Goal: Transaction & Acquisition: Purchase product/service

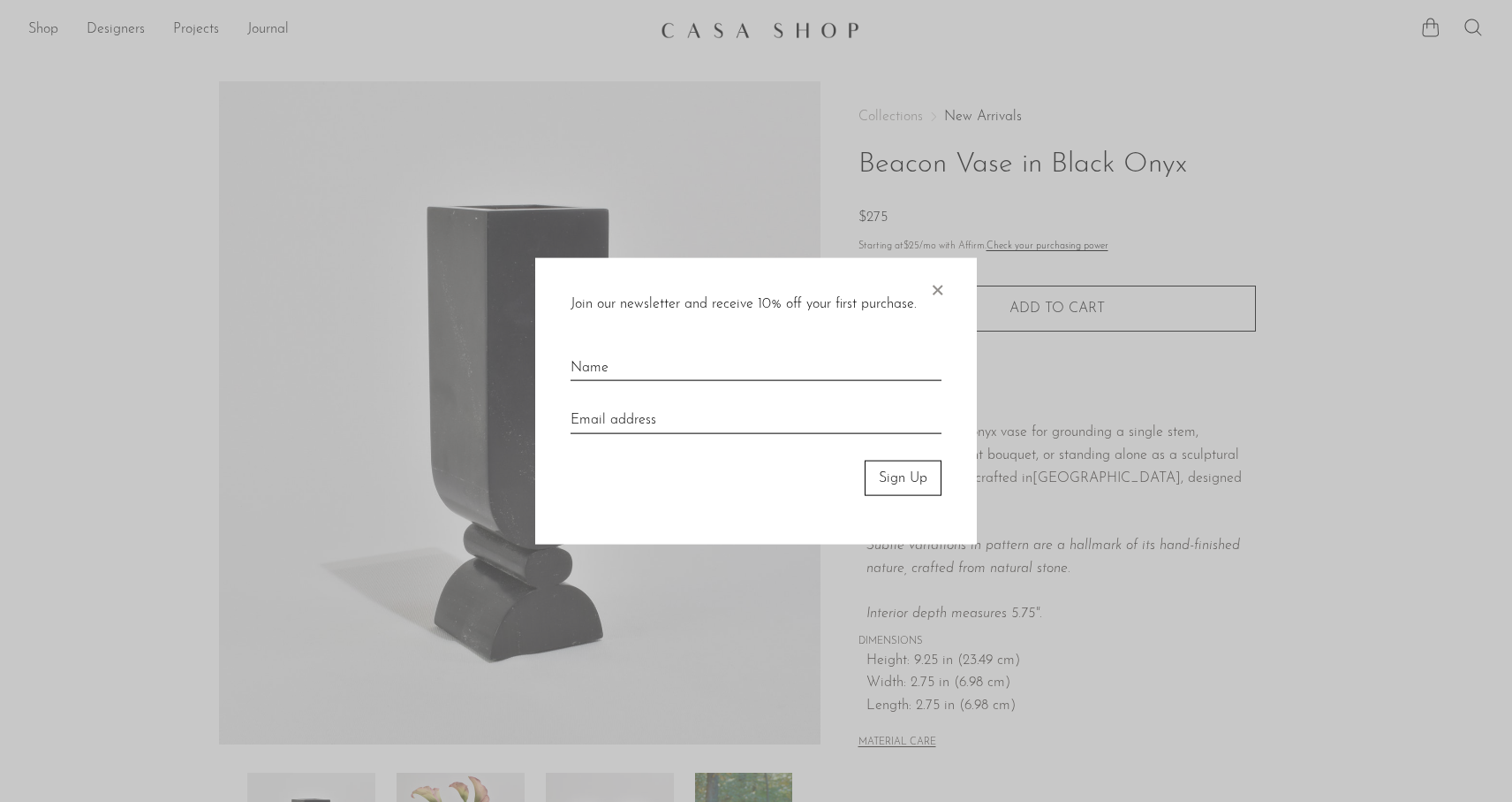
click at [938, 289] on span "×" at bounding box center [937, 285] width 18 height 56
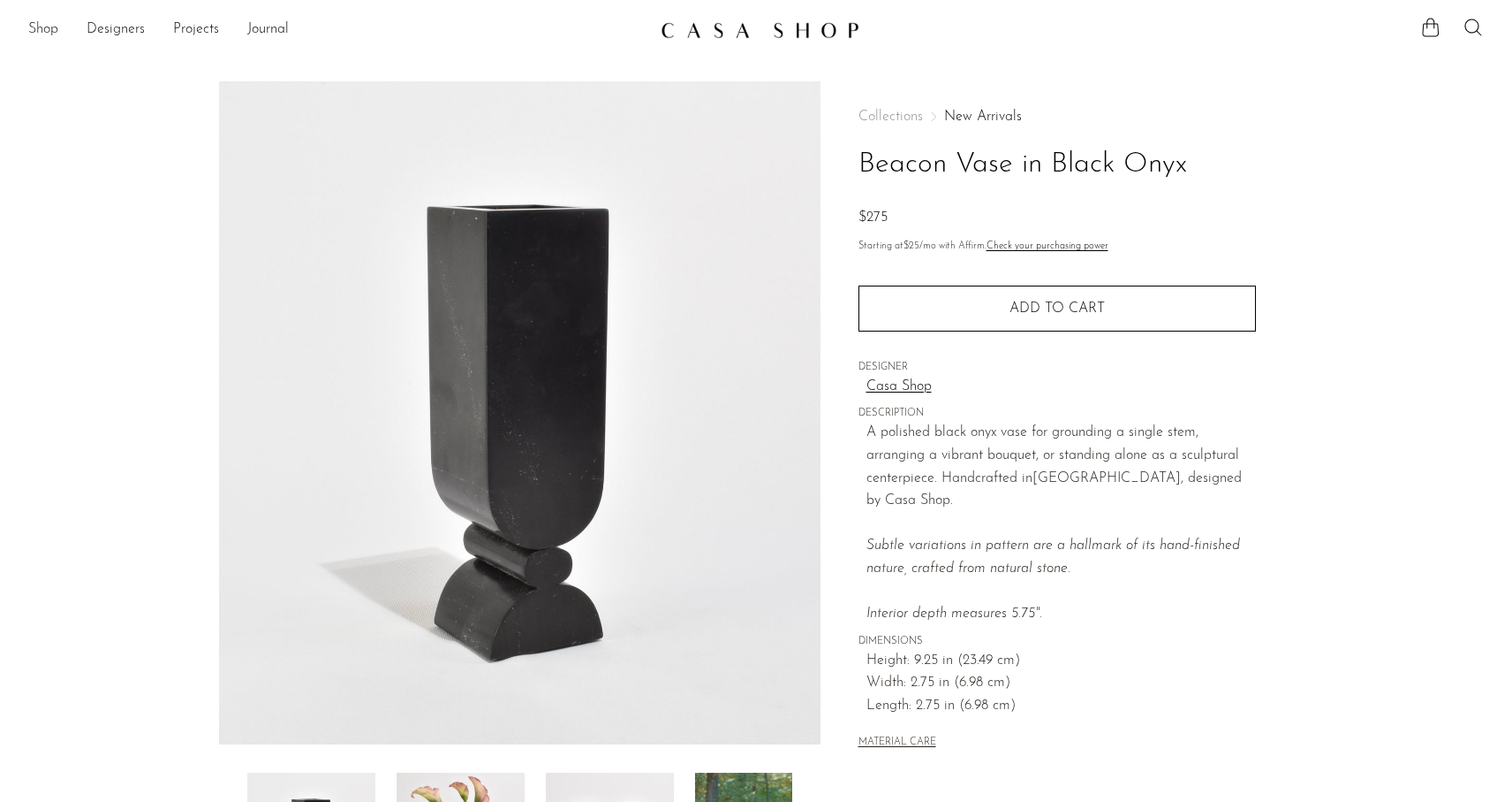
click at [41, 25] on link "Shop" at bounding box center [43, 29] width 30 height 23
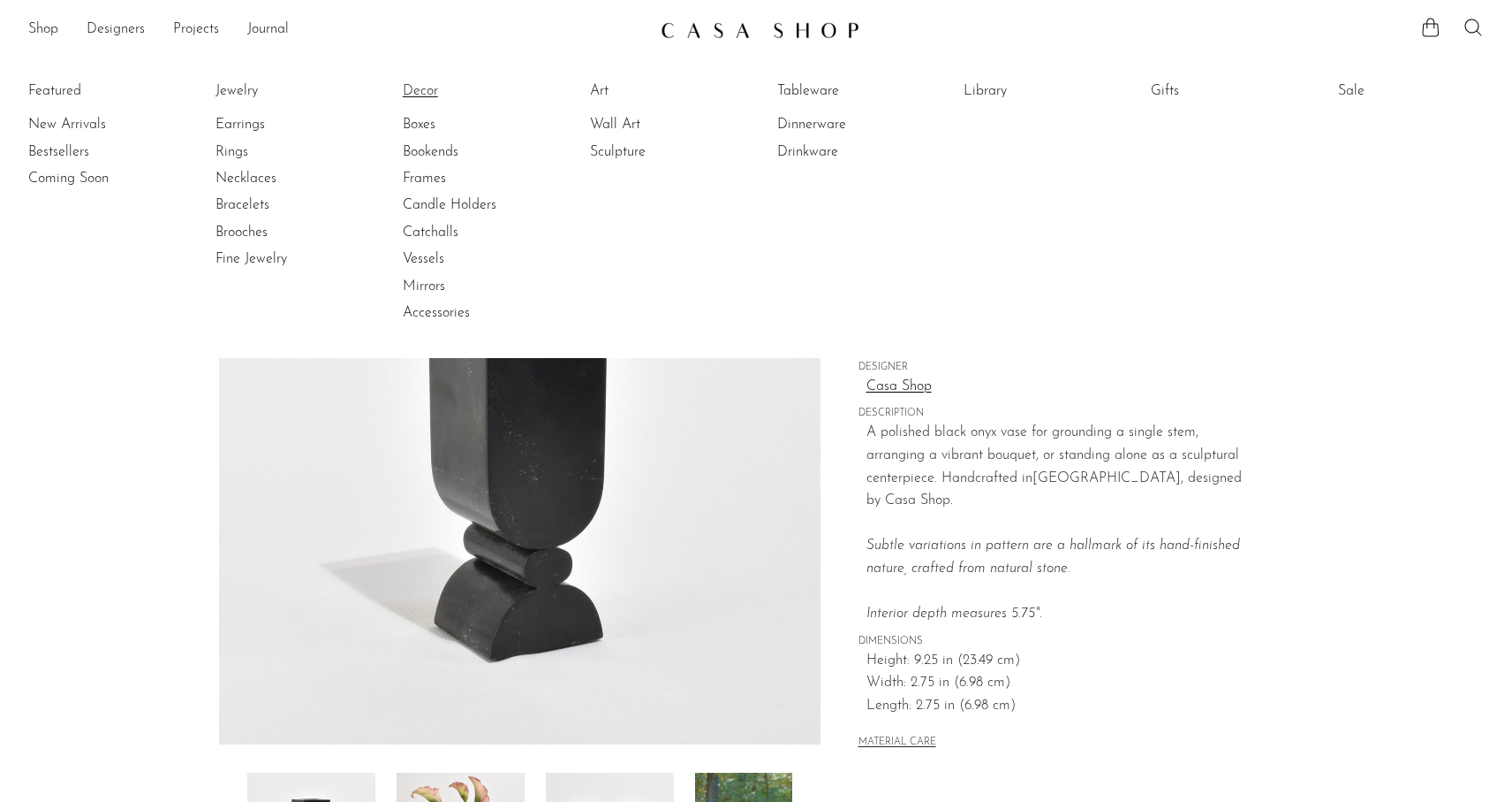
click at [423, 81] on link "Decor" at bounding box center [469, 90] width 133 height 19
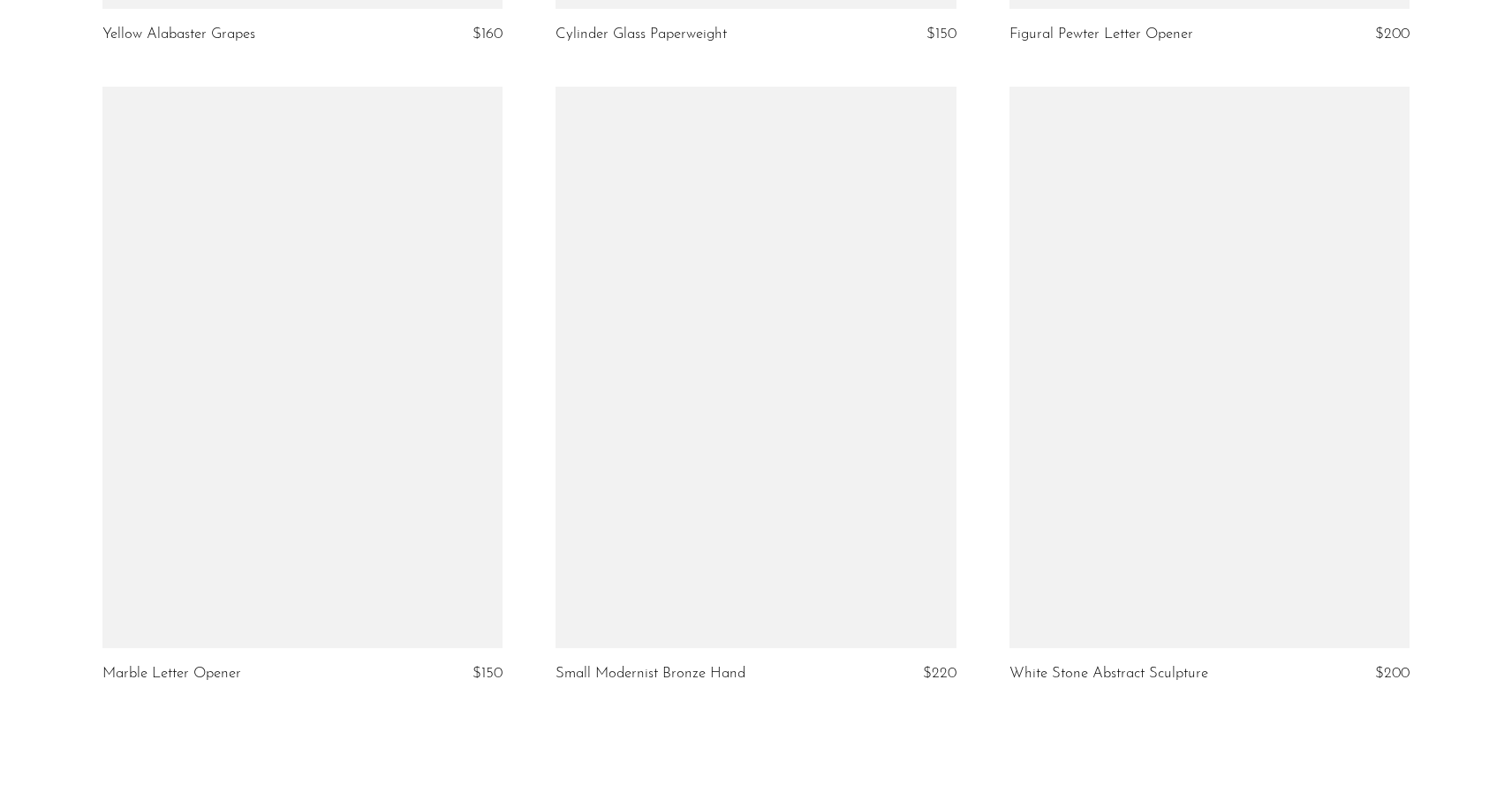
scroll to position [7227, 0]
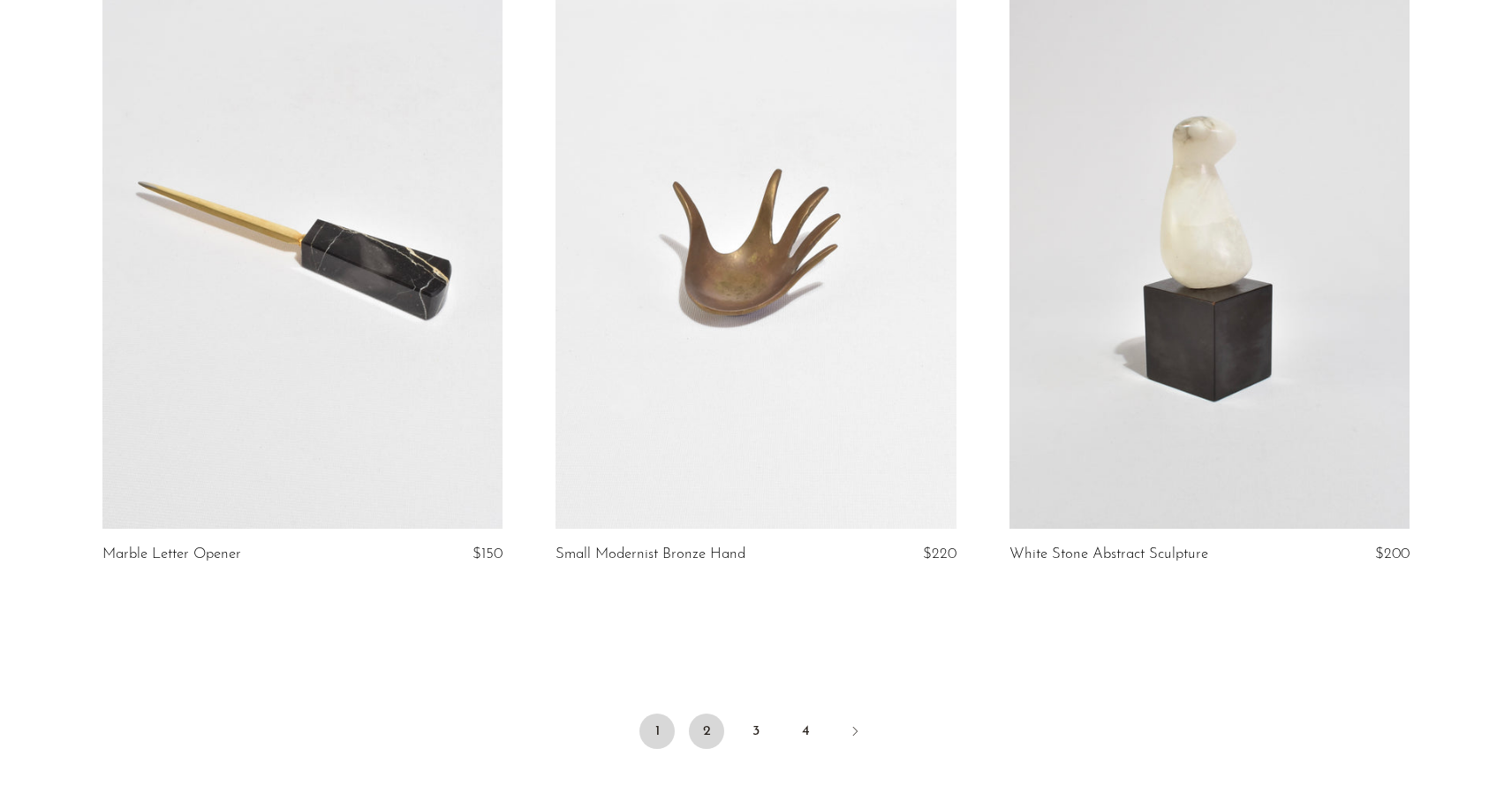
click at [701, 725] on link "2" at bounding box center [707, 731] width 35 height 35
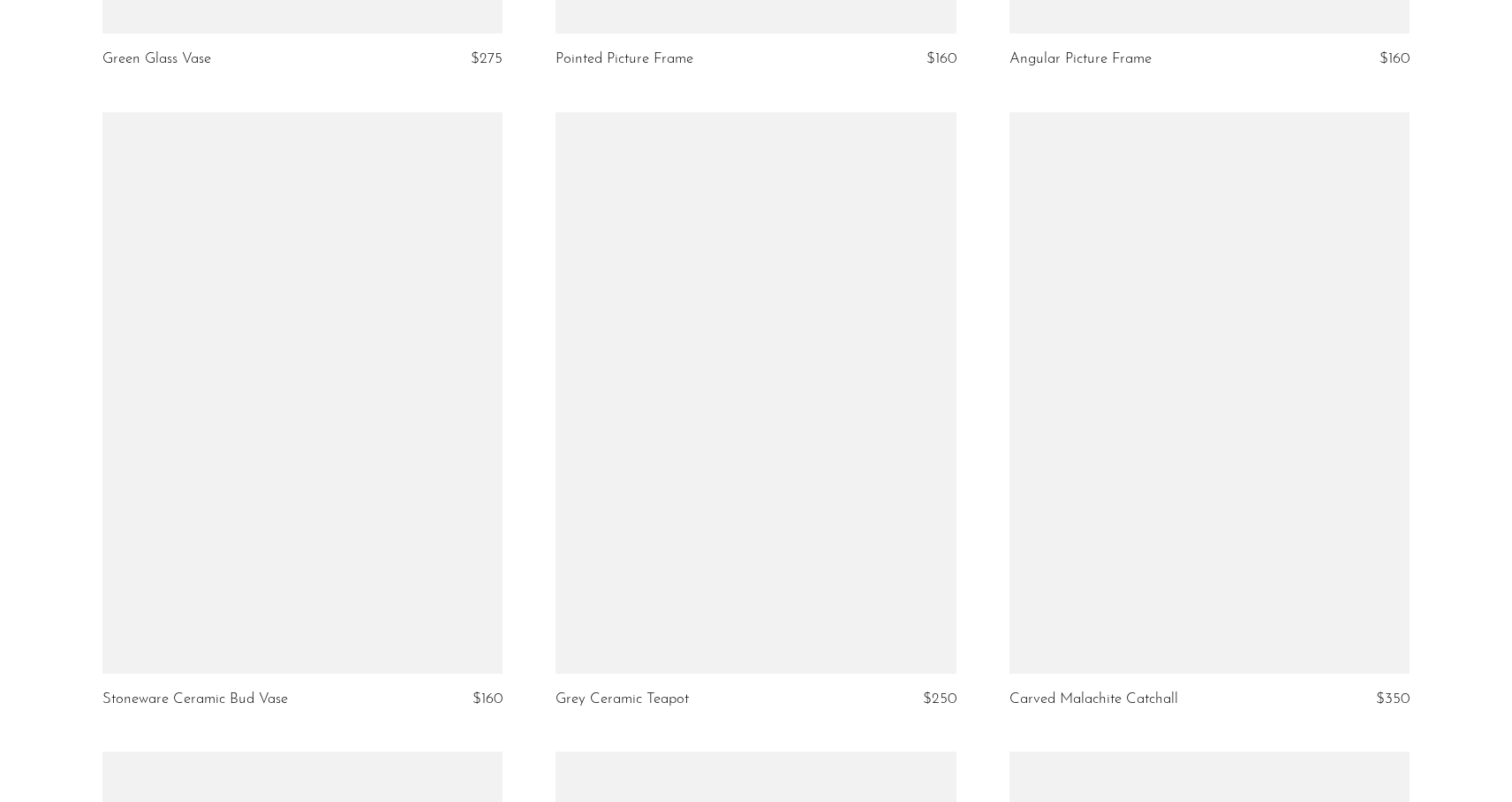
scroll to position [5819, 0]
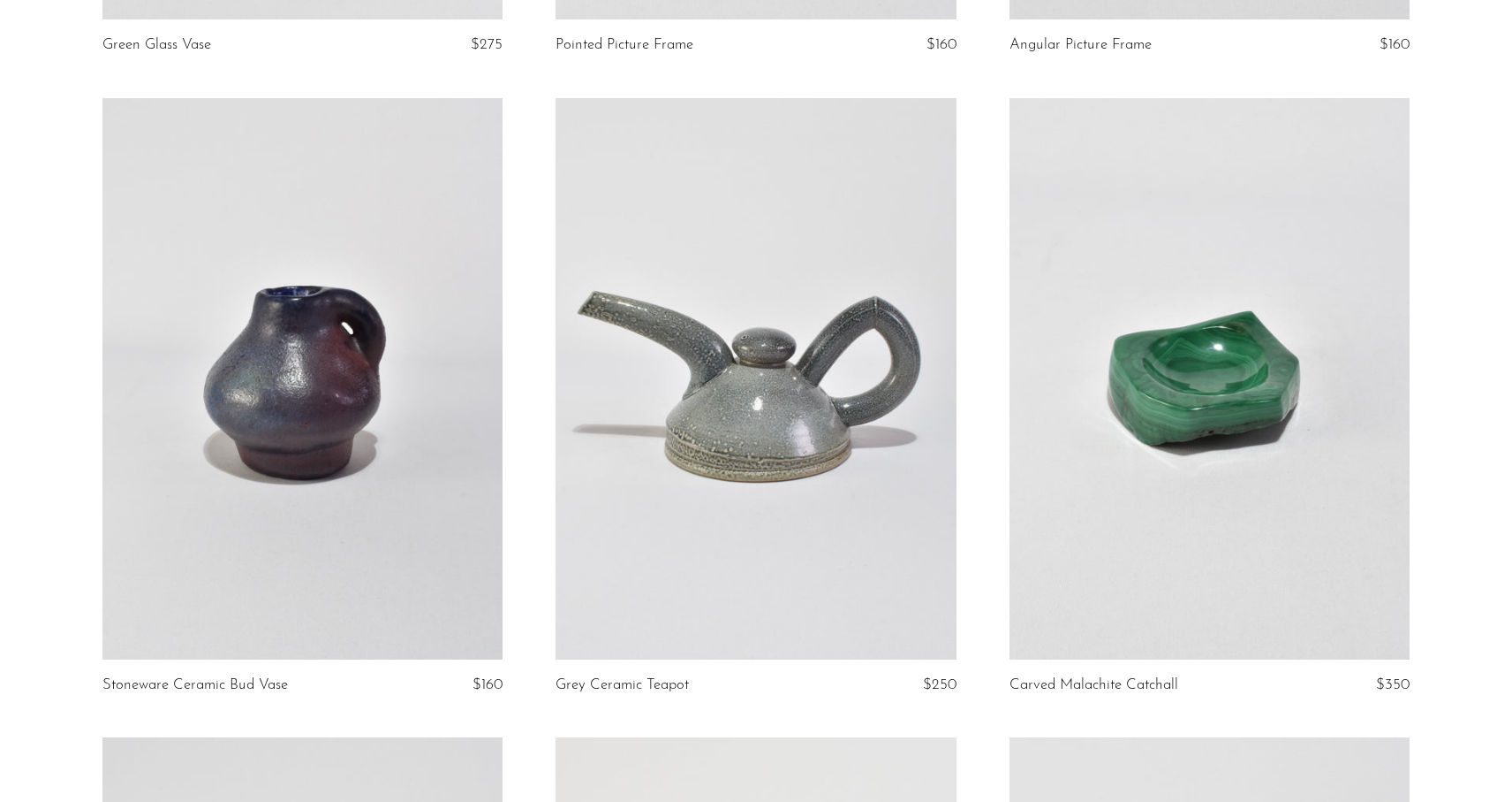
click at [283, 430] on link at bounding box center [302, 378] width 401 height 561
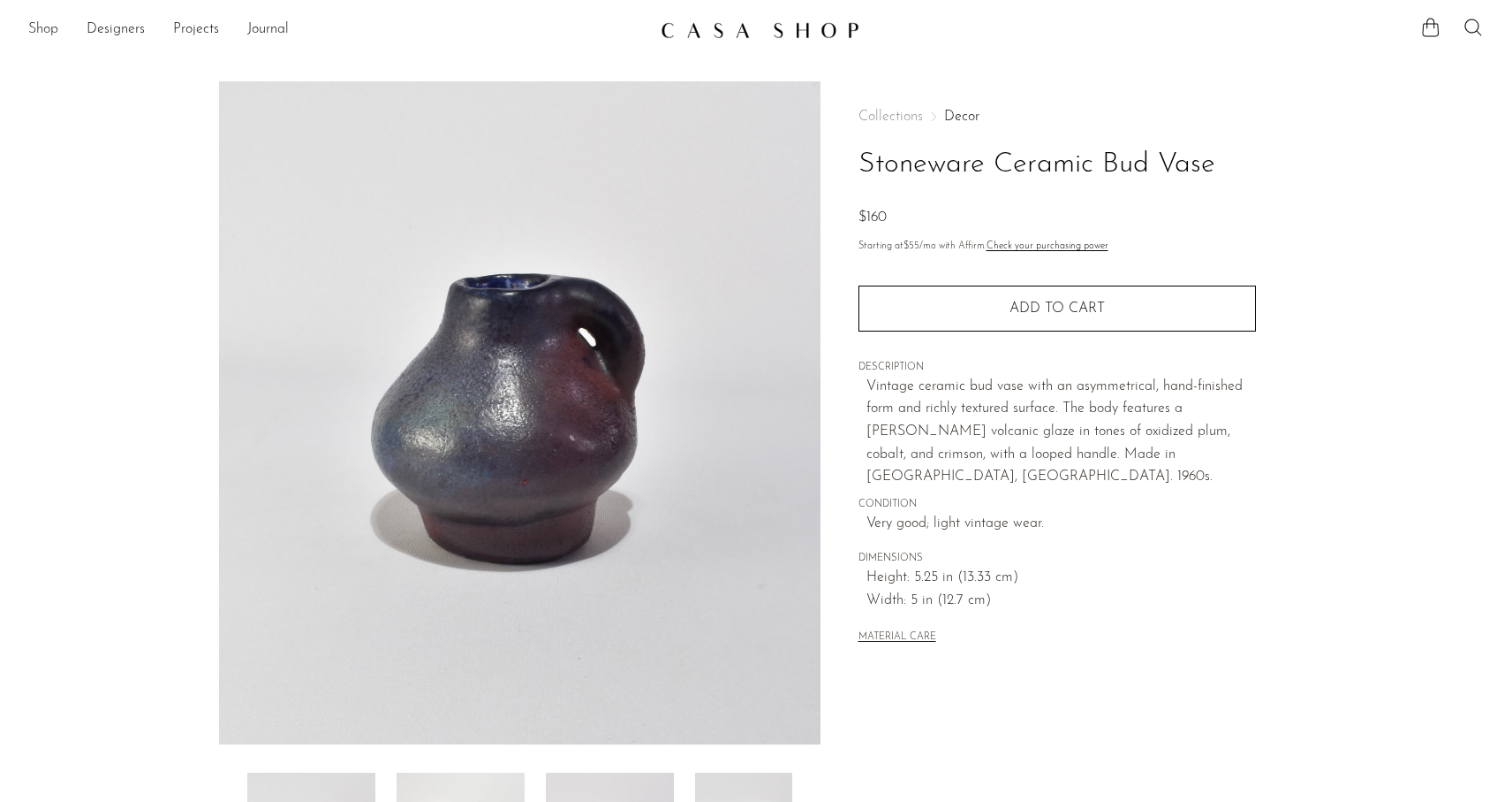
click at [51, 29] on link "Shop" at bounding box center [43, 29] width 30 height 23
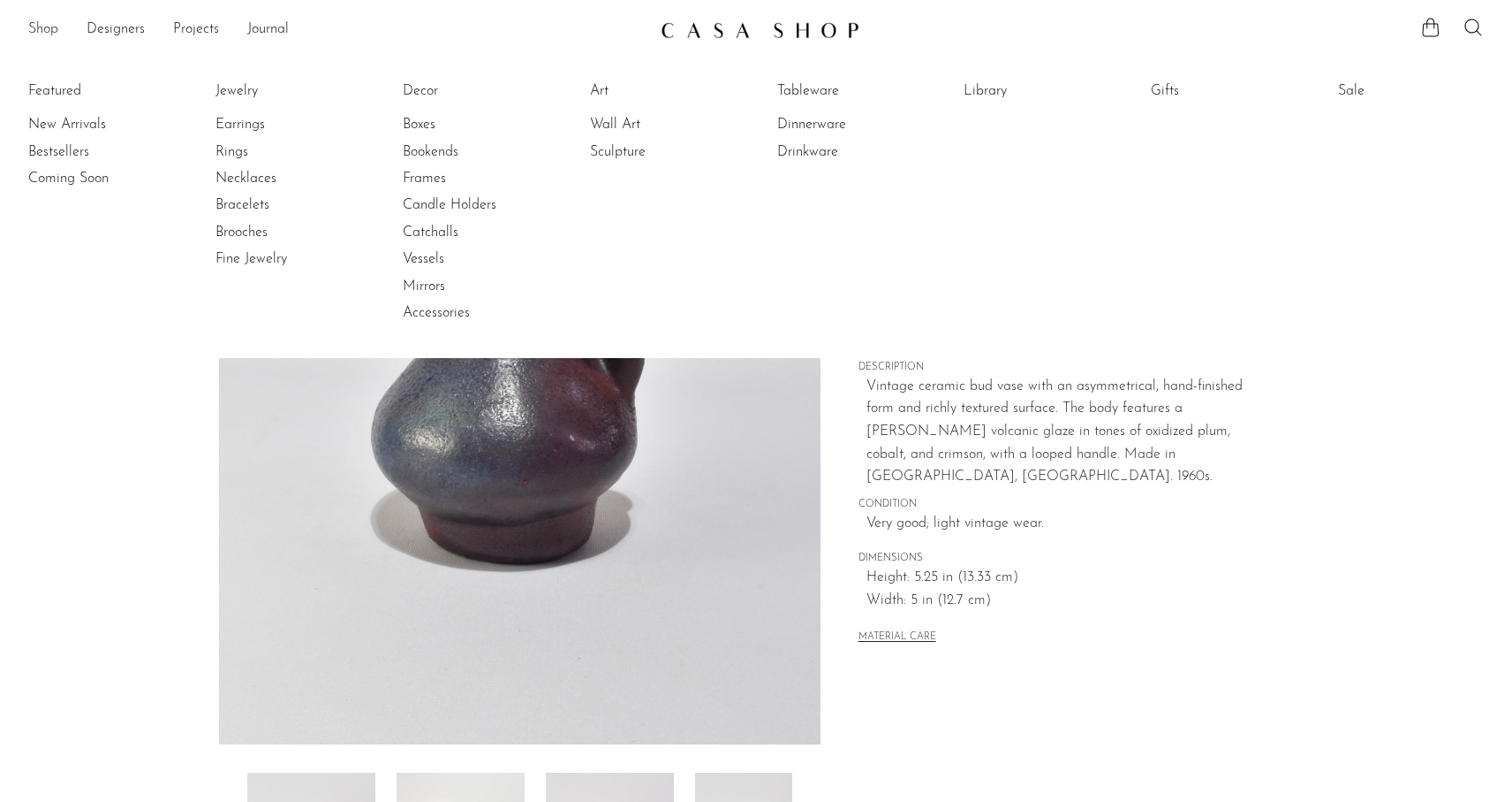
click at [51, 29] on link "Shop" at bounding box center [43, 29] width 30 height 23
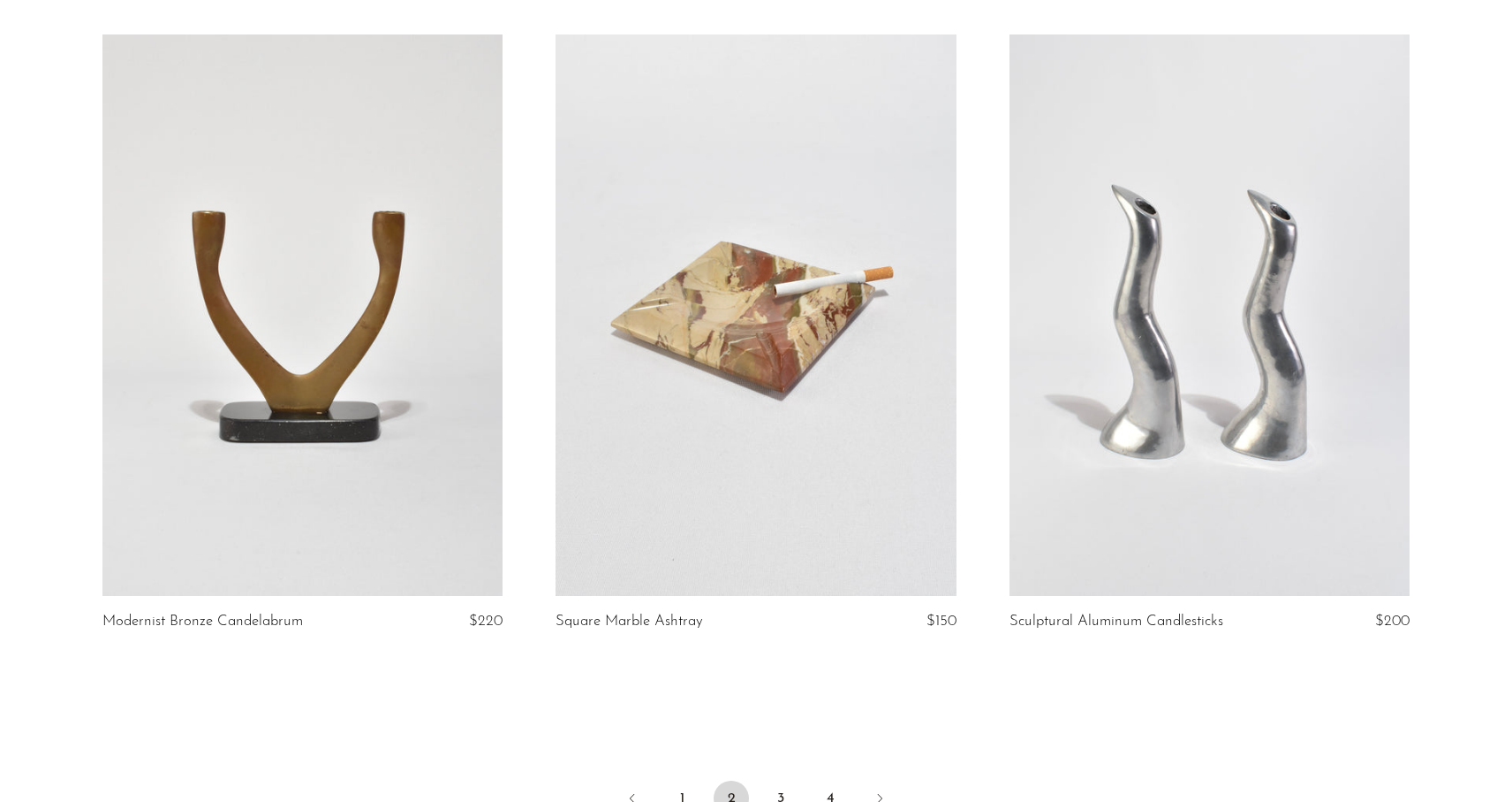
scroll to position [7174, 0]
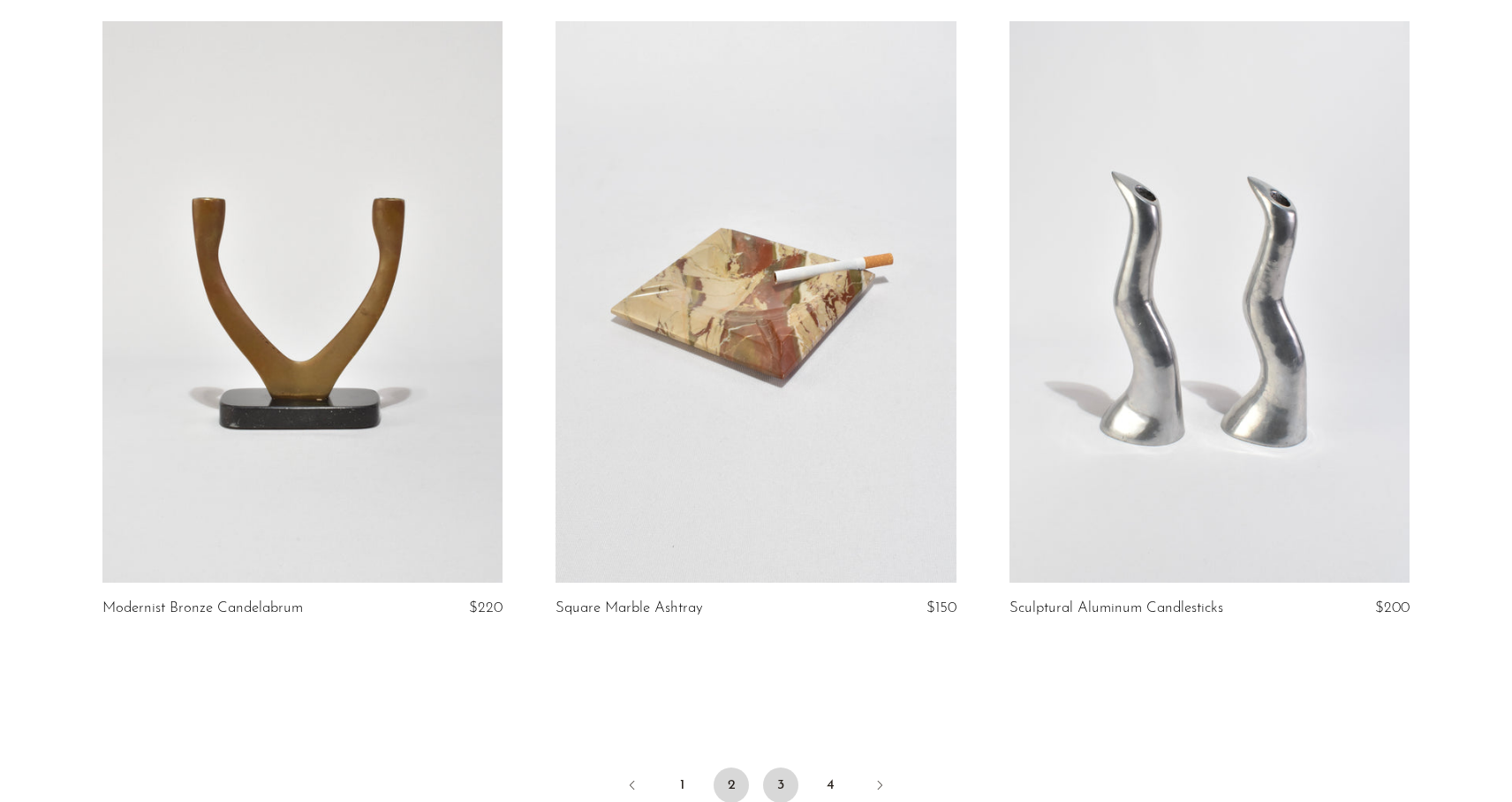
click at [782, 783] on link "3" at bounding box center [780, 784] width 35 height 35
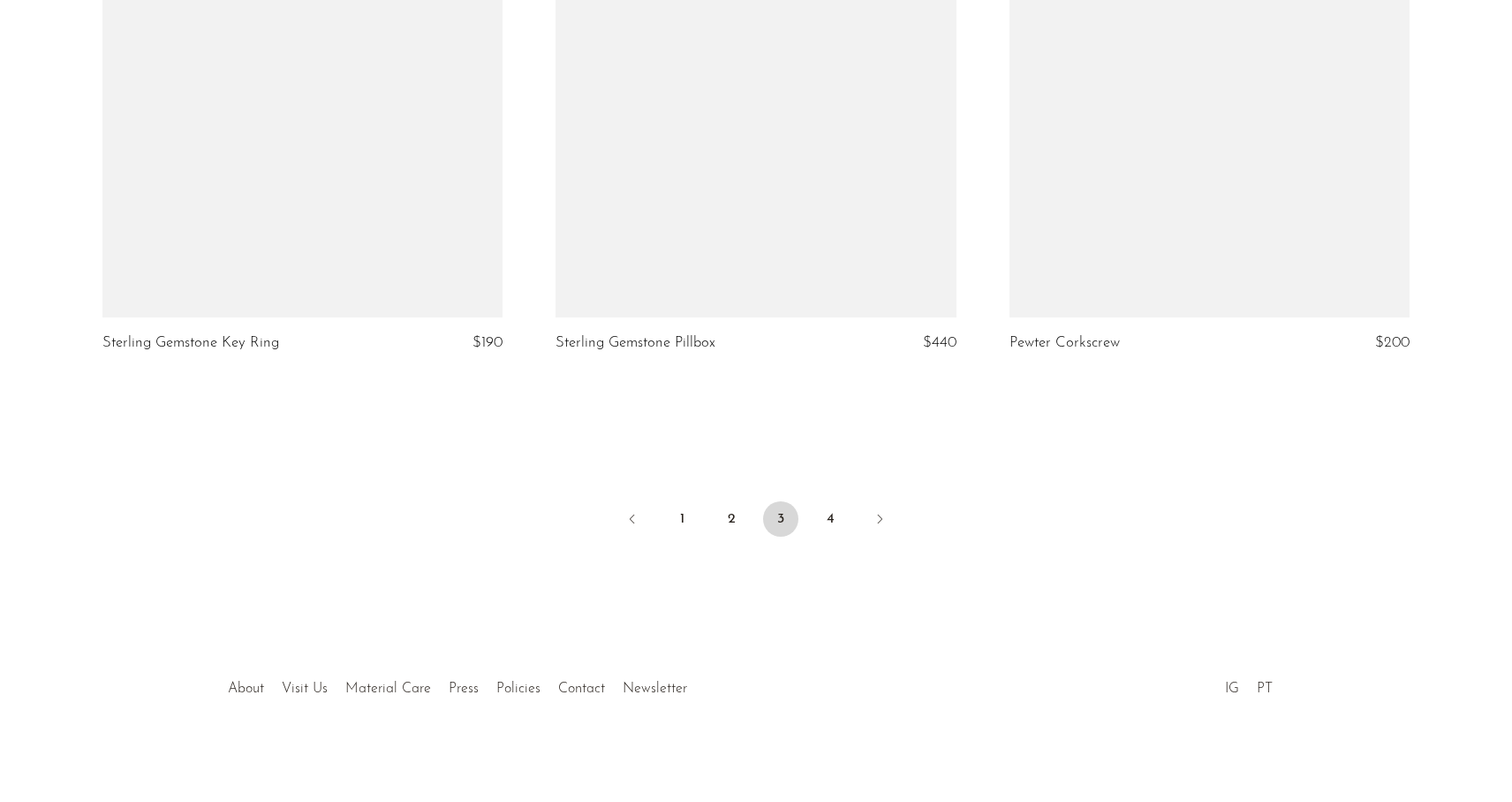
scroll to position [7458, 0]
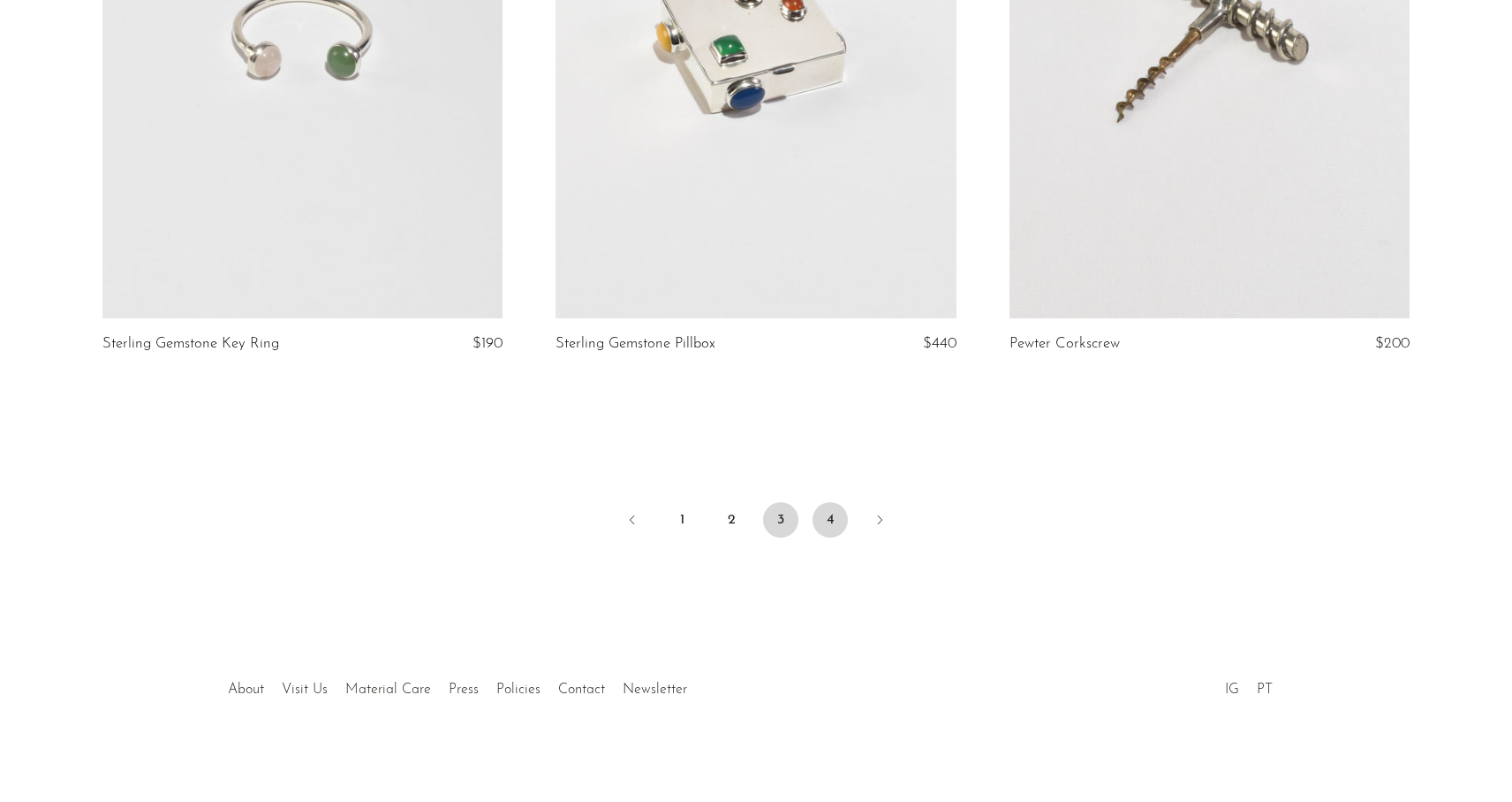
click at [832, 509] on link "4" at bounding box center [830, 520] width 35 height 35
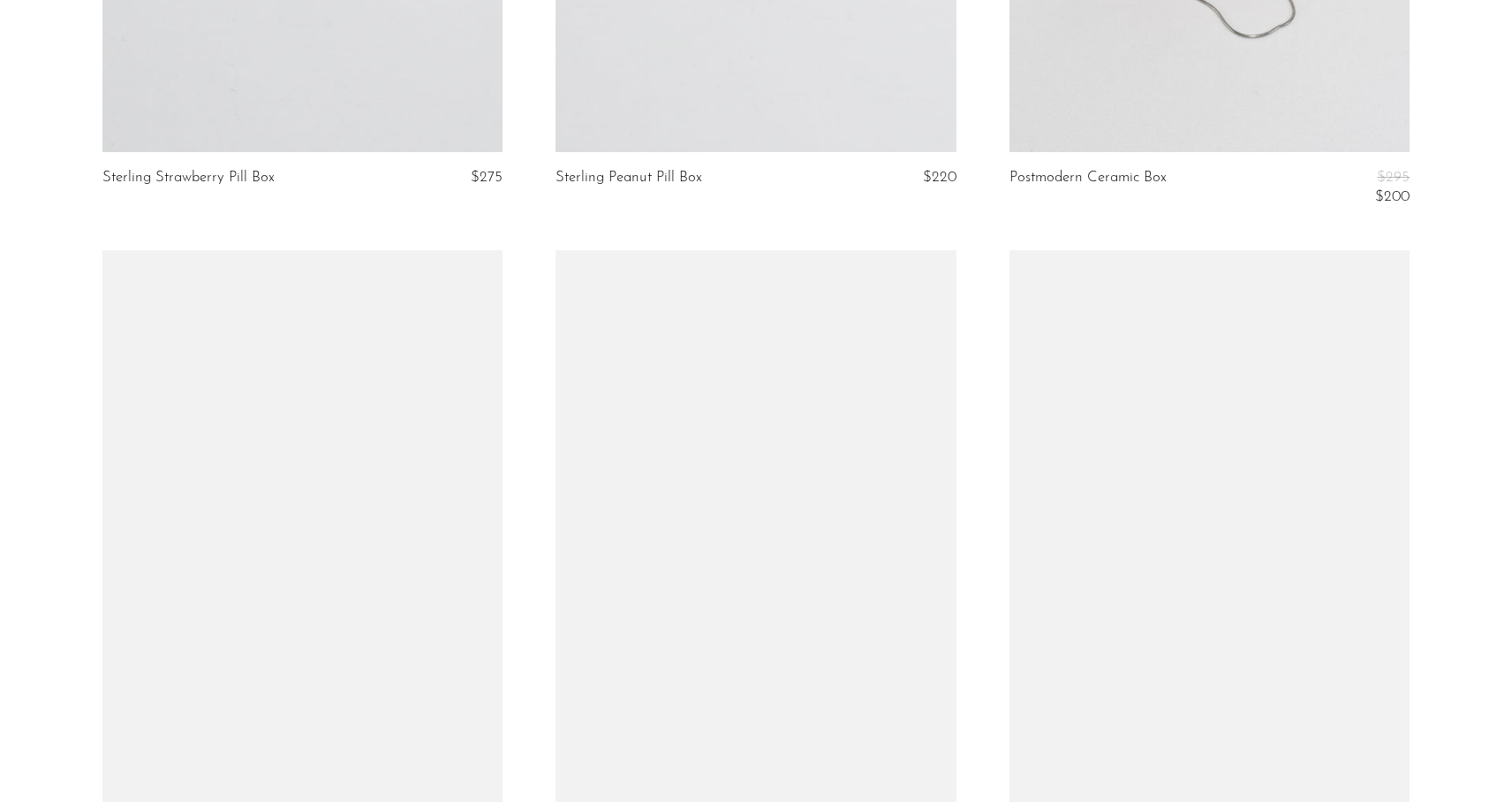
scroll to position [1232, 0]
